Goal: Find specific page/section

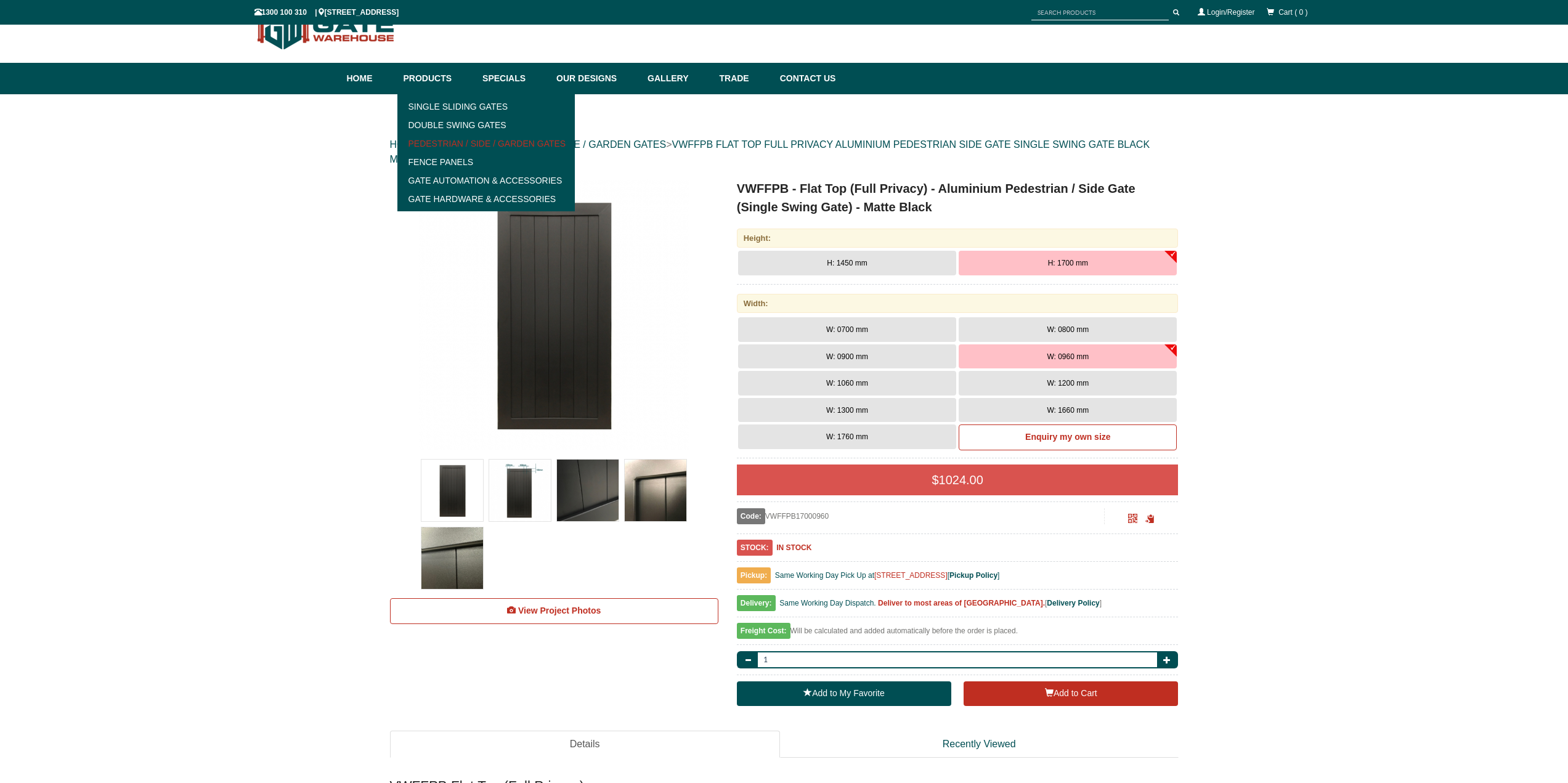
click at [466, 141] on link "Pedestrian / Side / Garden Gates" at bounding box center [487, 143] width 171 height 18
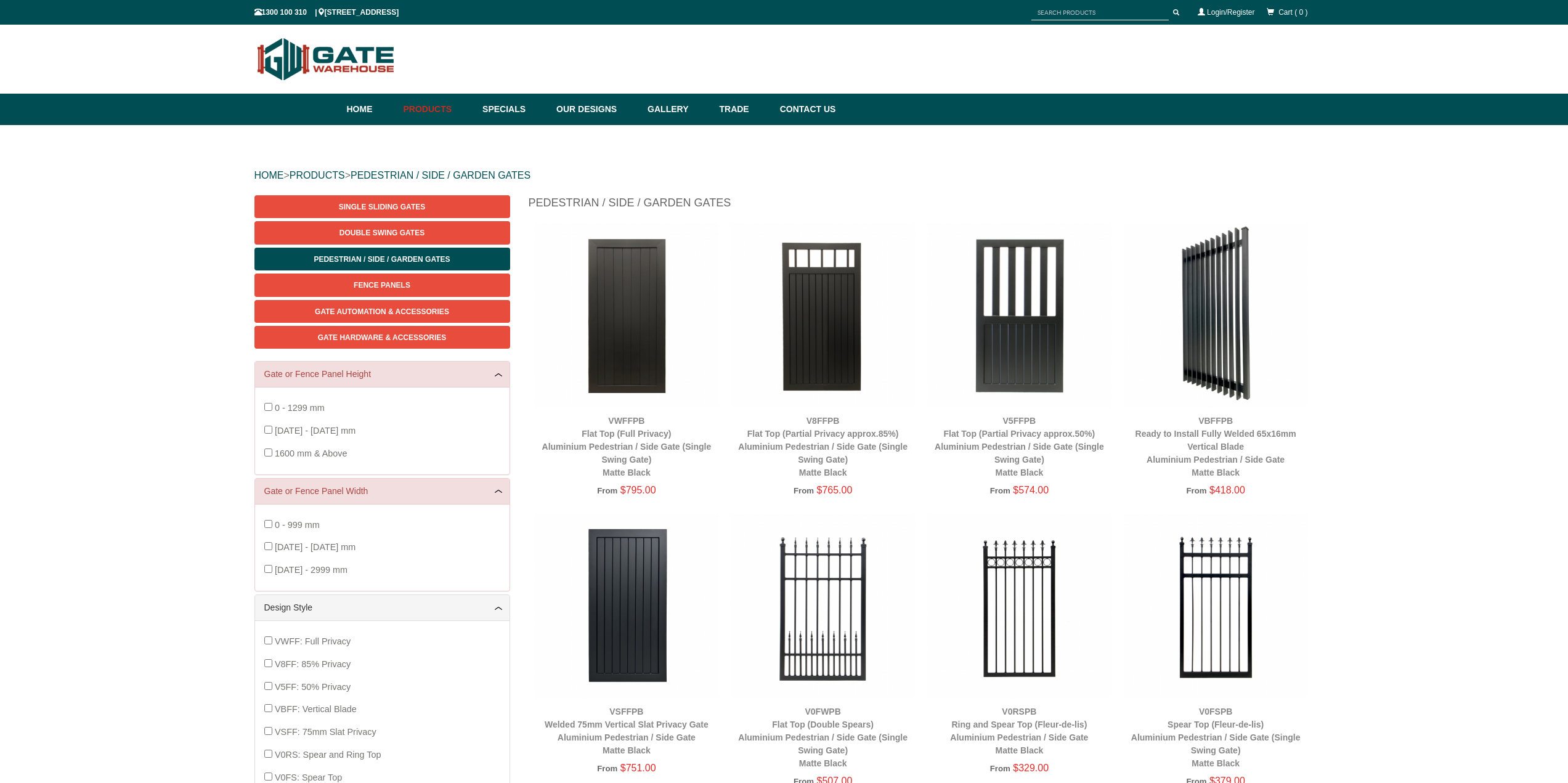
scroll to position [31, 0]
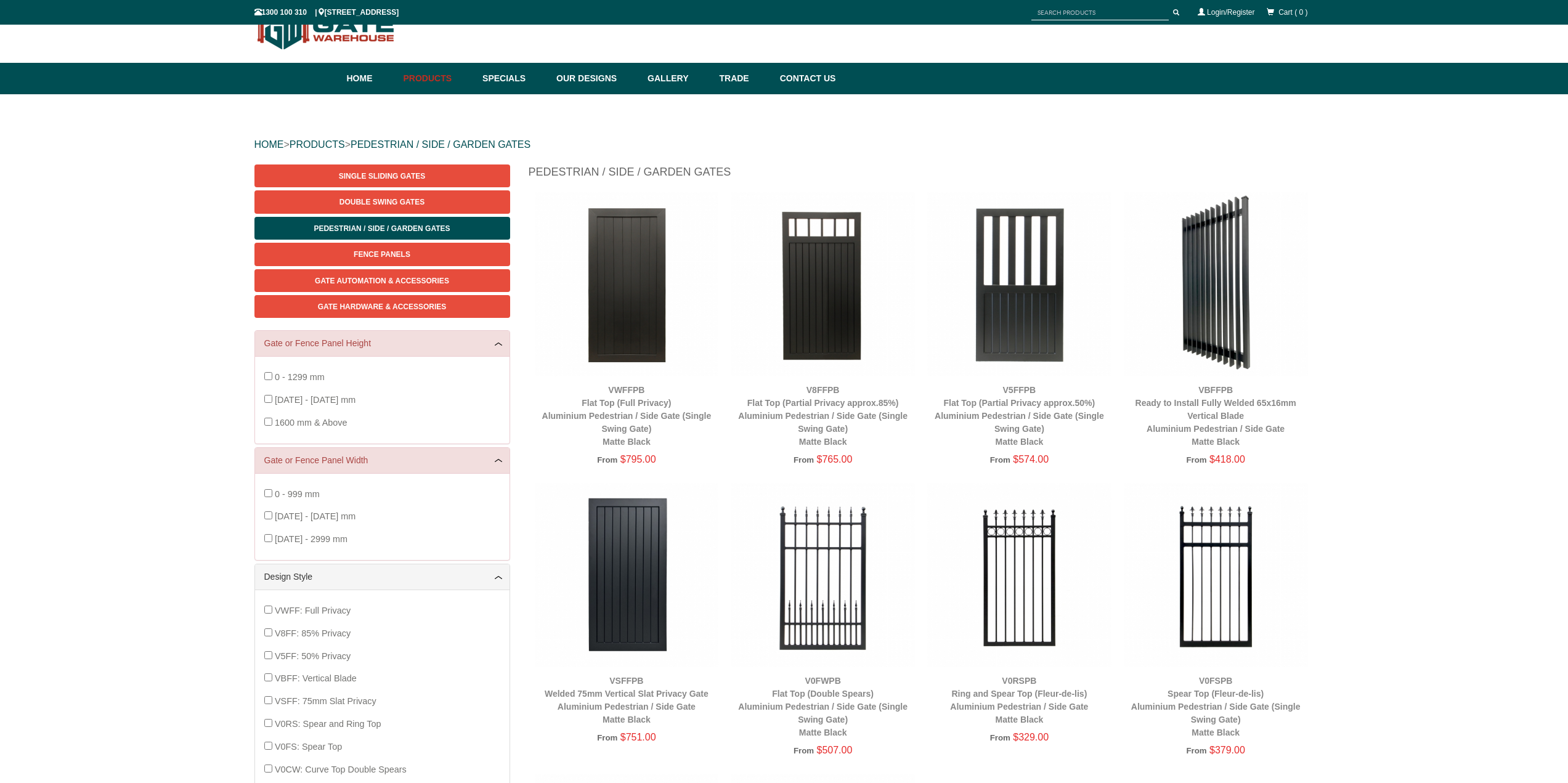
click at [275, 423] on span "1600 mm & Above" at bounding box center [311, 422] width 73 height 10
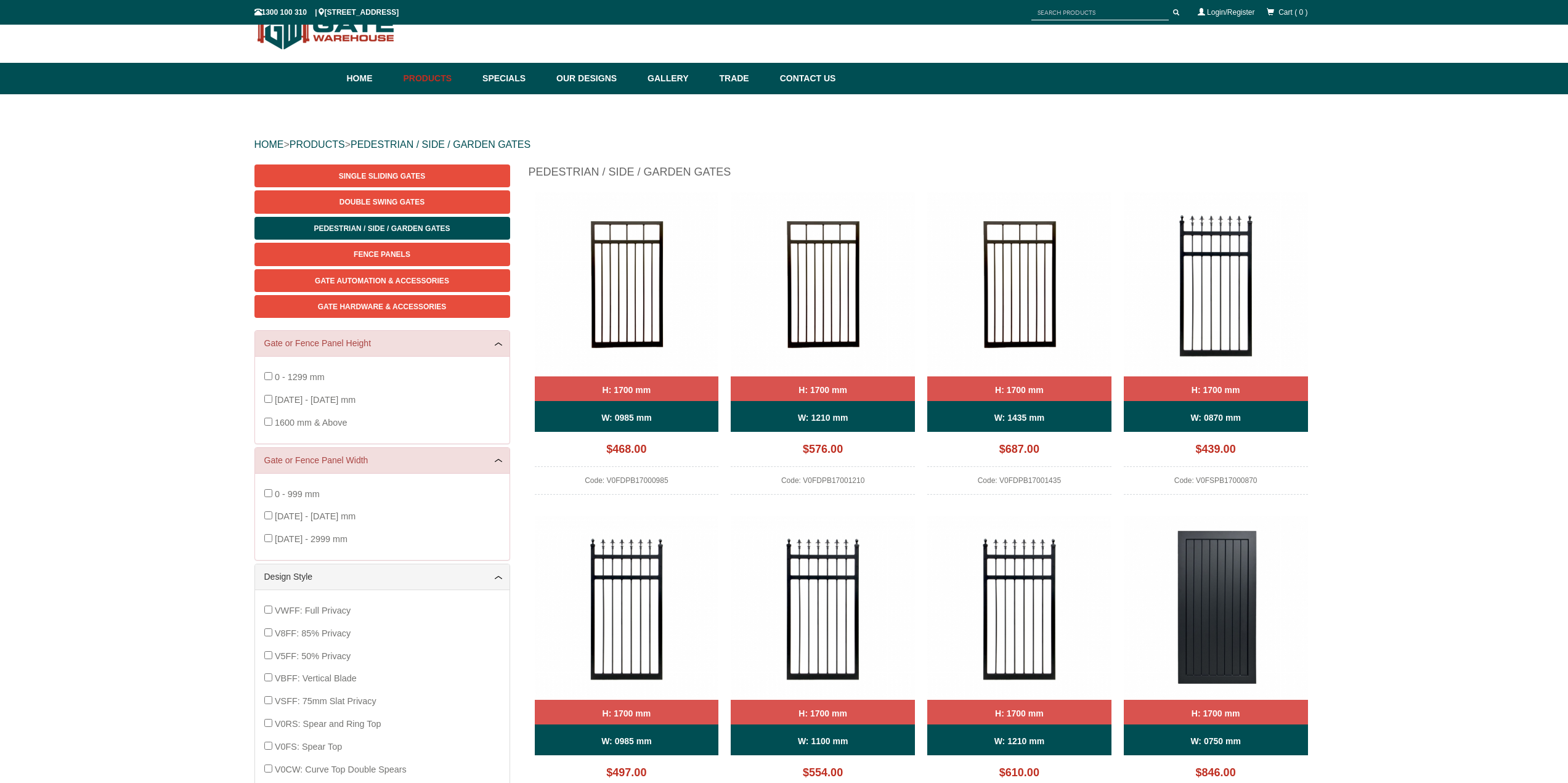
click at [289, 519] on span "1000 - 1999 mm" at bounding box center [315, 516] width 81 height 10
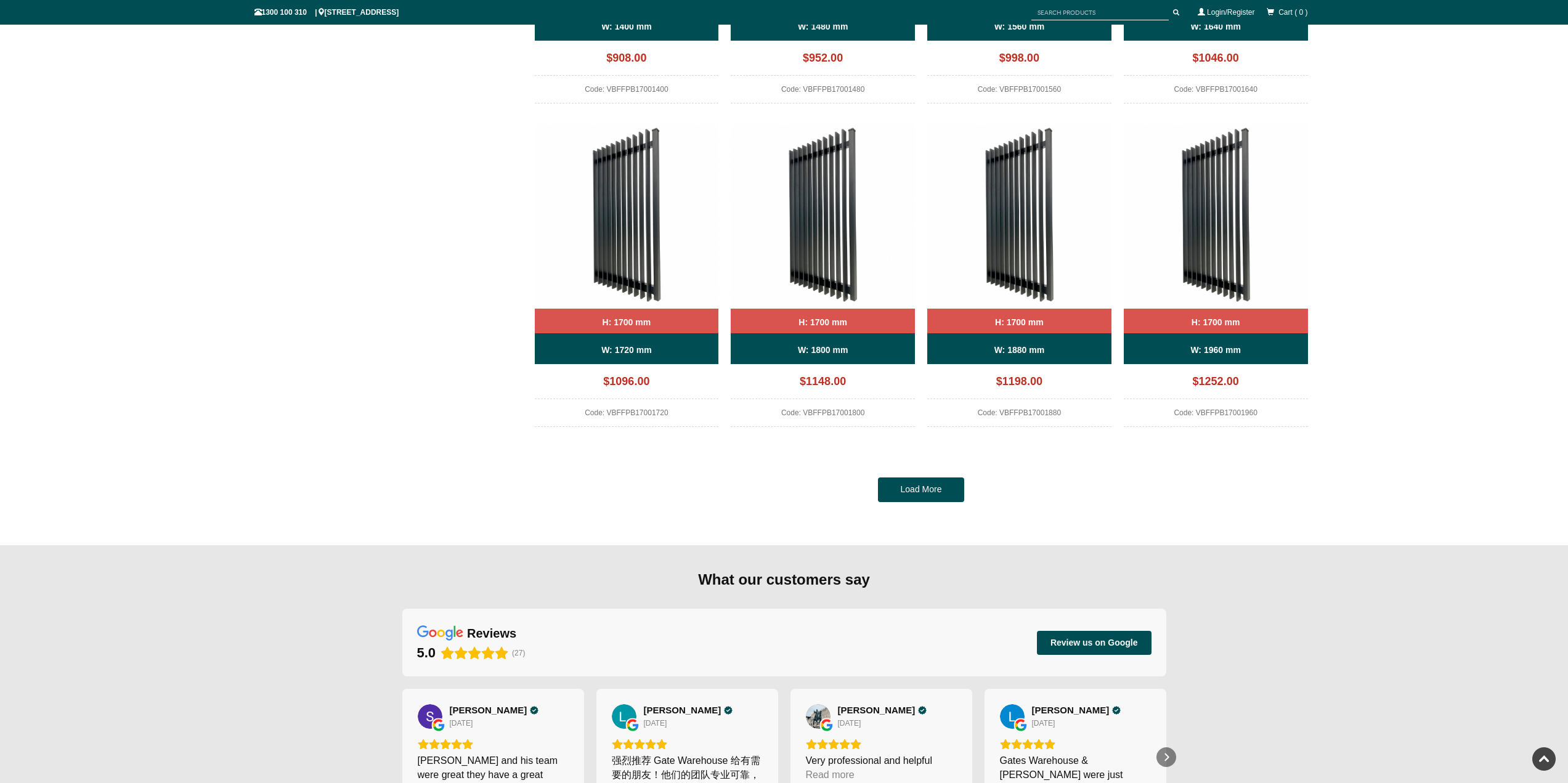
scroll to position [1079, 0]
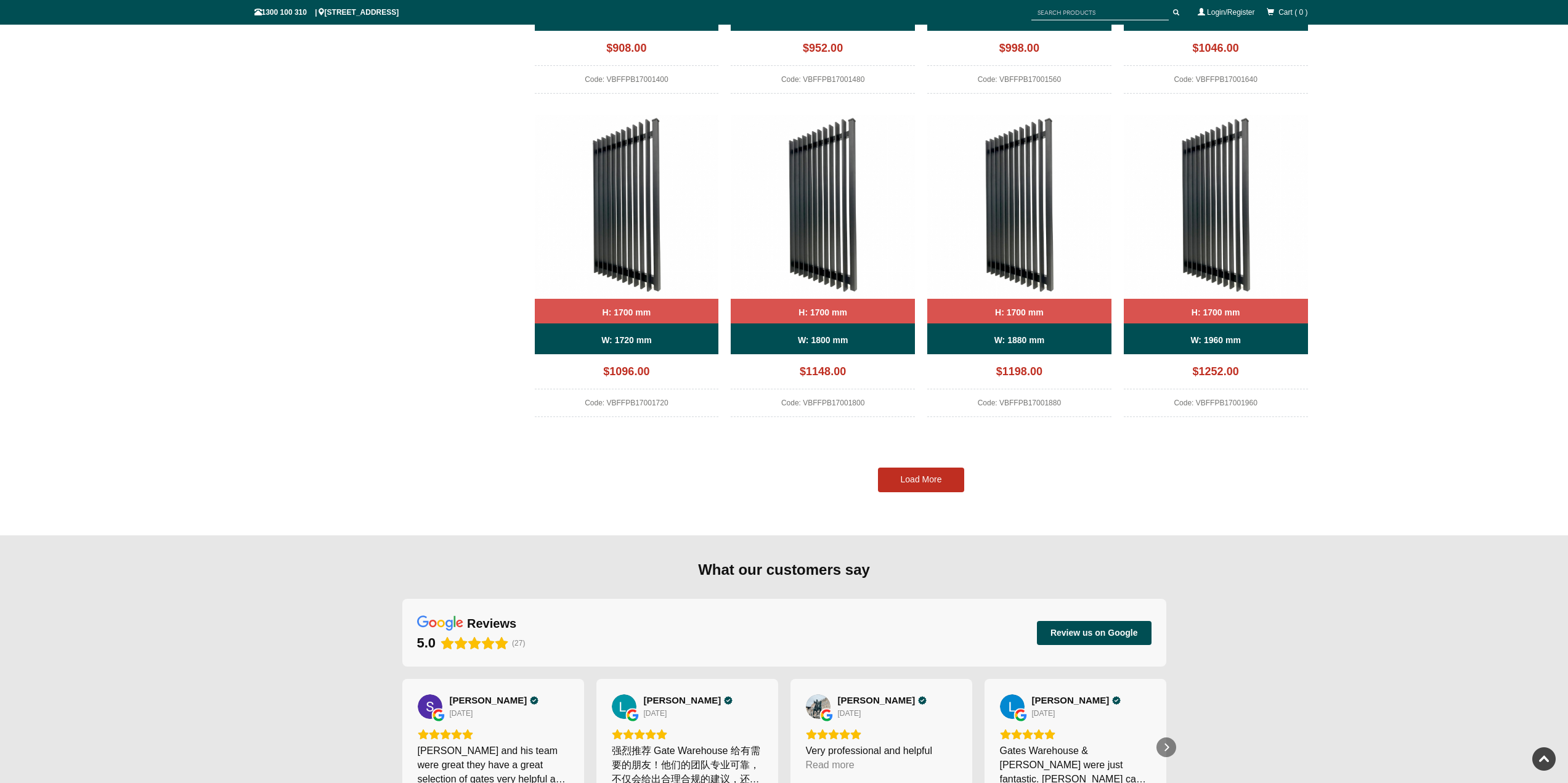
click at [901, 482] on link "Load More" at bounding box center [921, 480] width 86 height 25
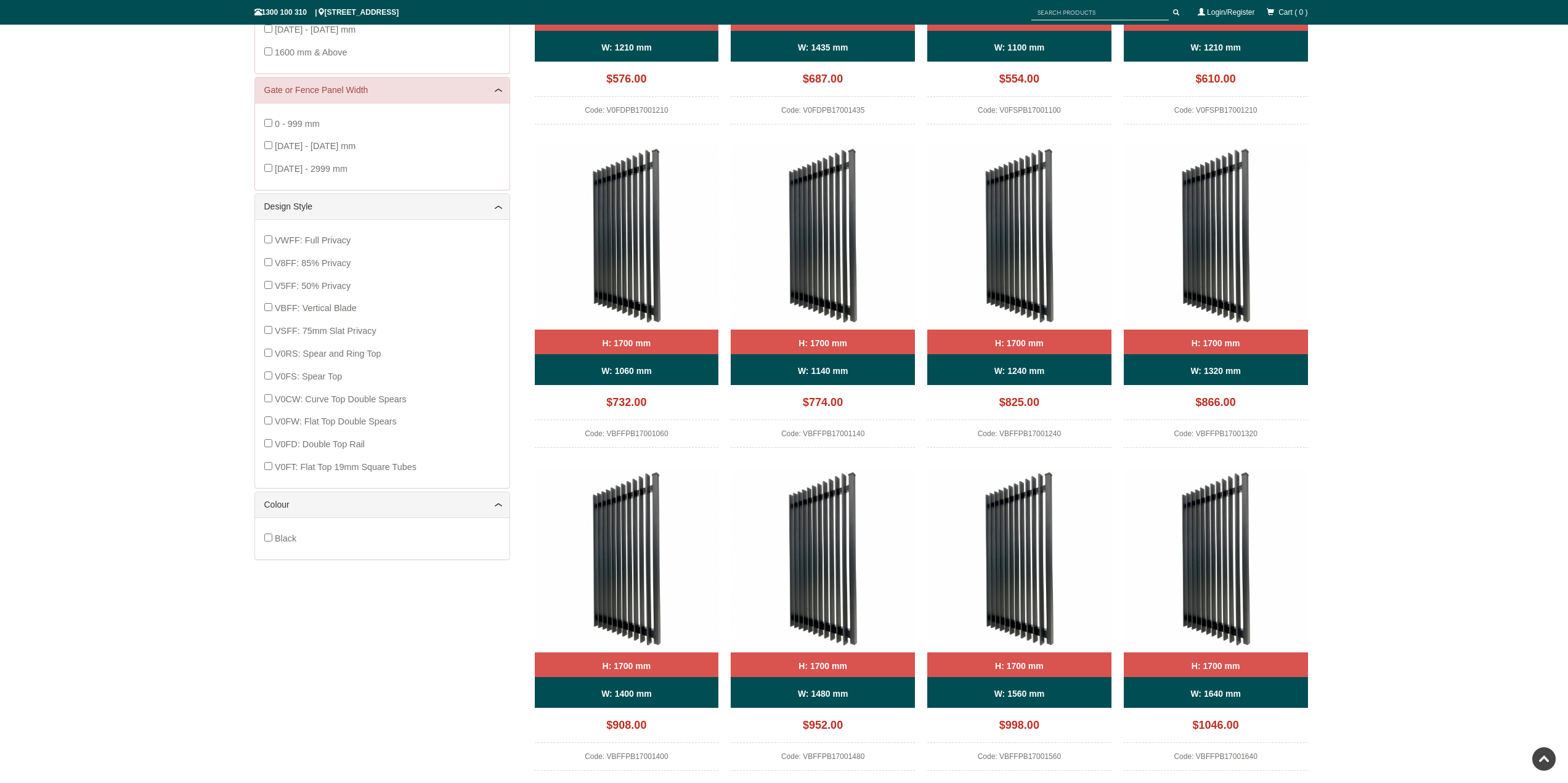
scroll to position [401, 0]
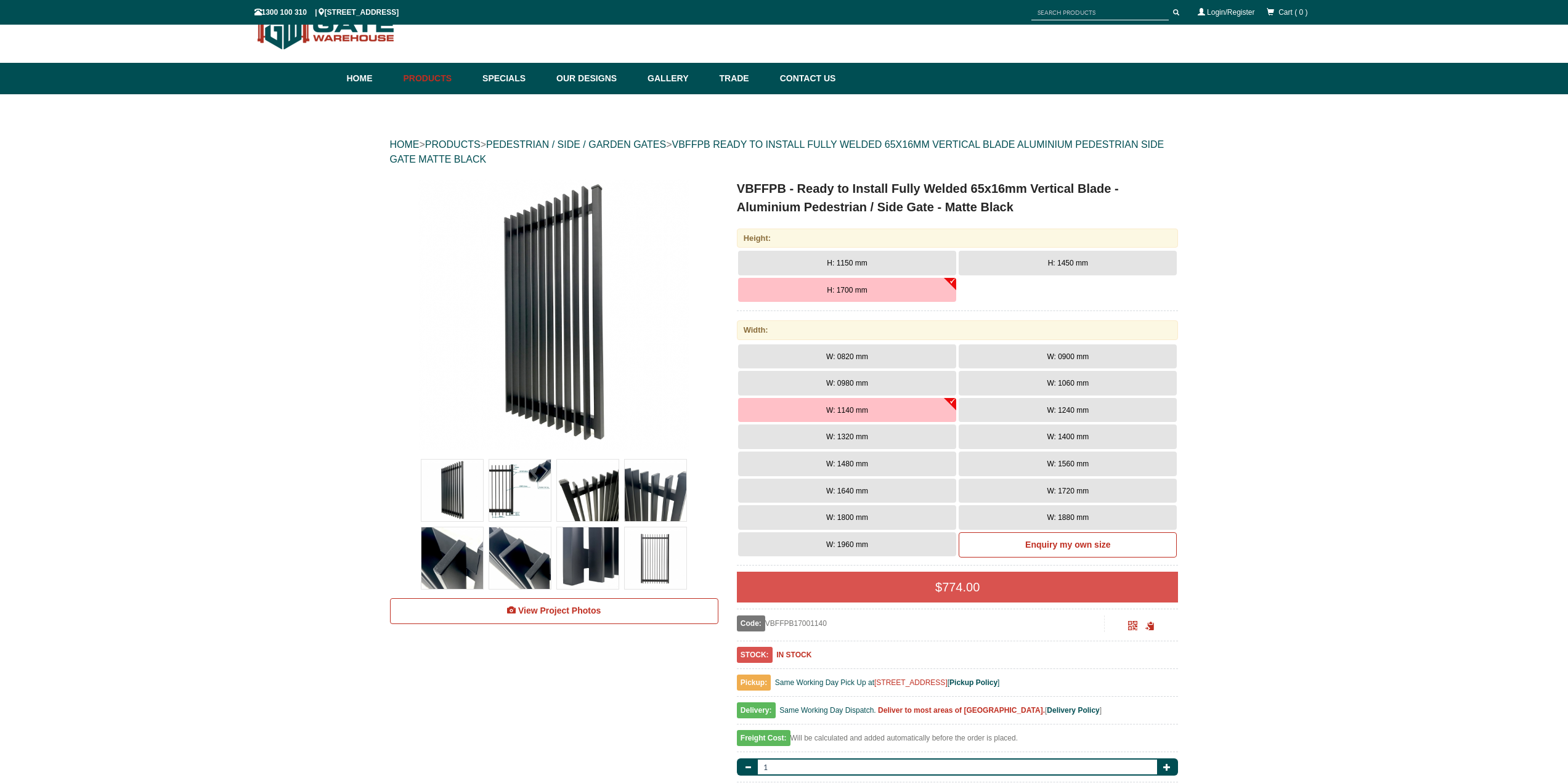
click at [998, 200] on h1 "VBFFPB - Ready to Install Fully Welded 65x16mm Vertical Blade - Aluminium Pedes…" at bounding box center [958, 198] width 442 height 37
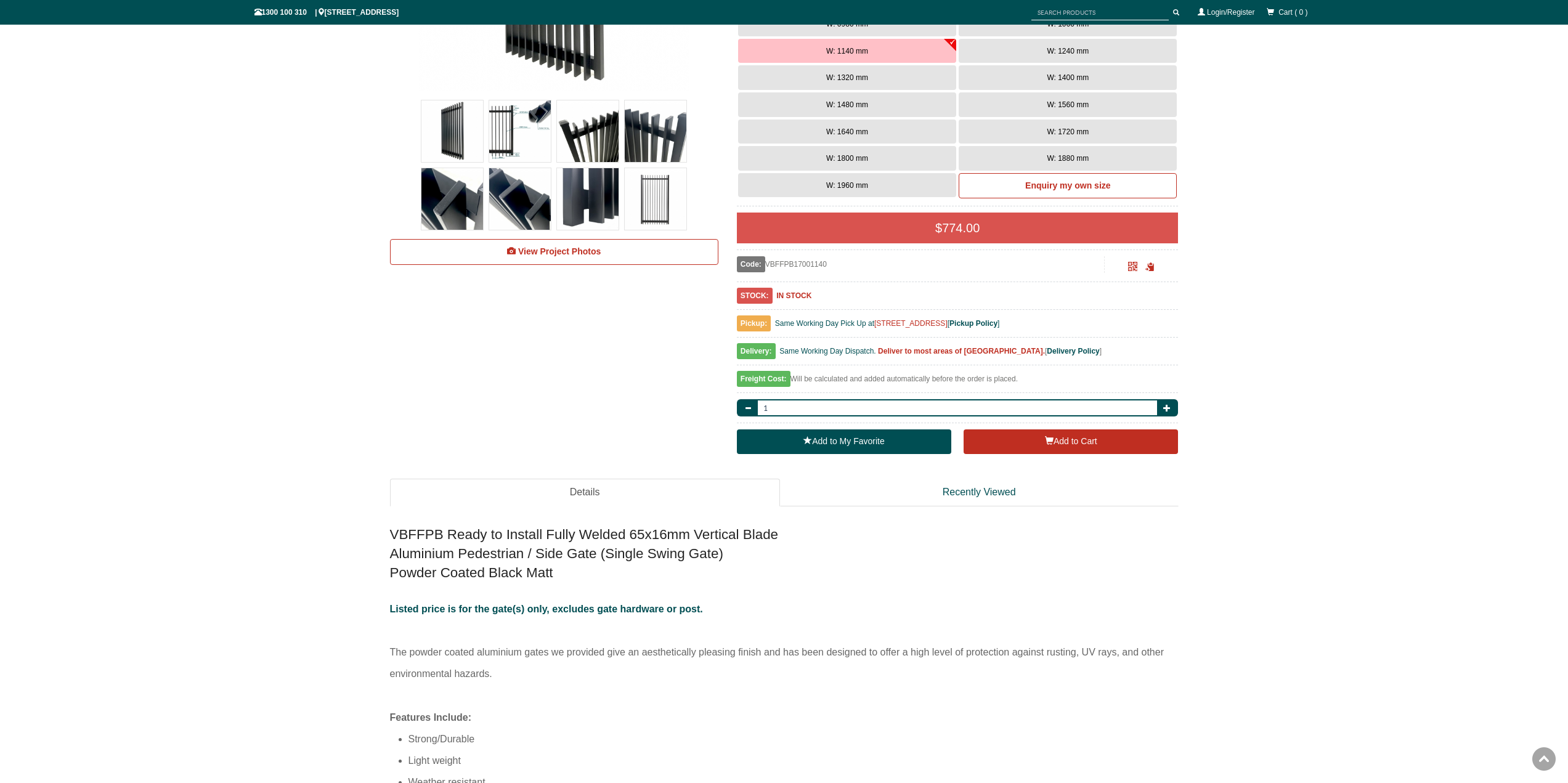
scroll to position [401, 0]
